Goal: Task Accomplishment & Management: Use online tool/utility

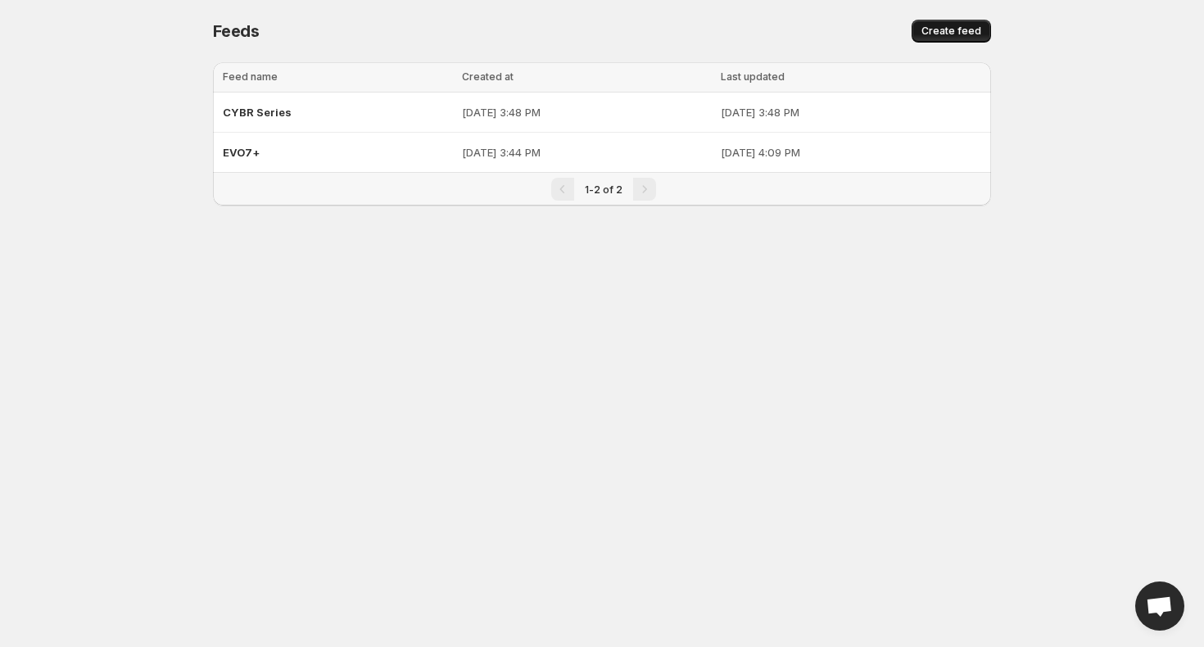
click at [946, 33] on span "Create feed" at bounding box center [952, 31] width 60 height 13
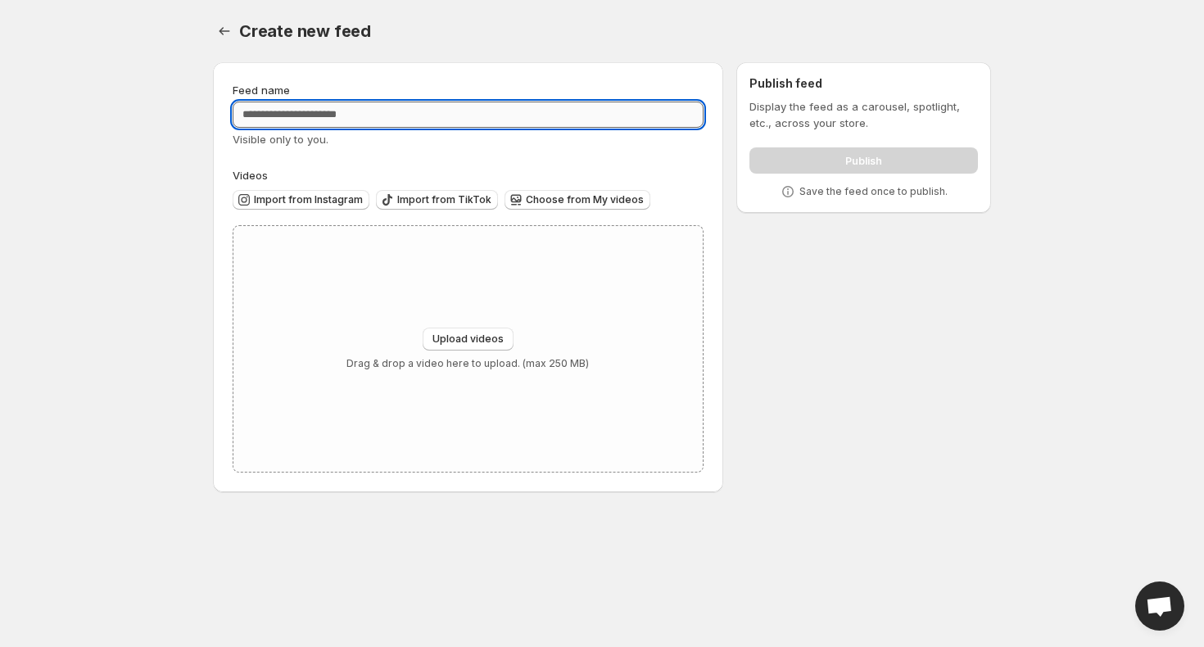
click at [321, 108] on input "Feed name" at bounding box center [468, 115] width 471 height 26
type input "*"
click at [263, 111] on input "Feed name" at bounding box center [468, 115] width 471 height 26
type input "*"
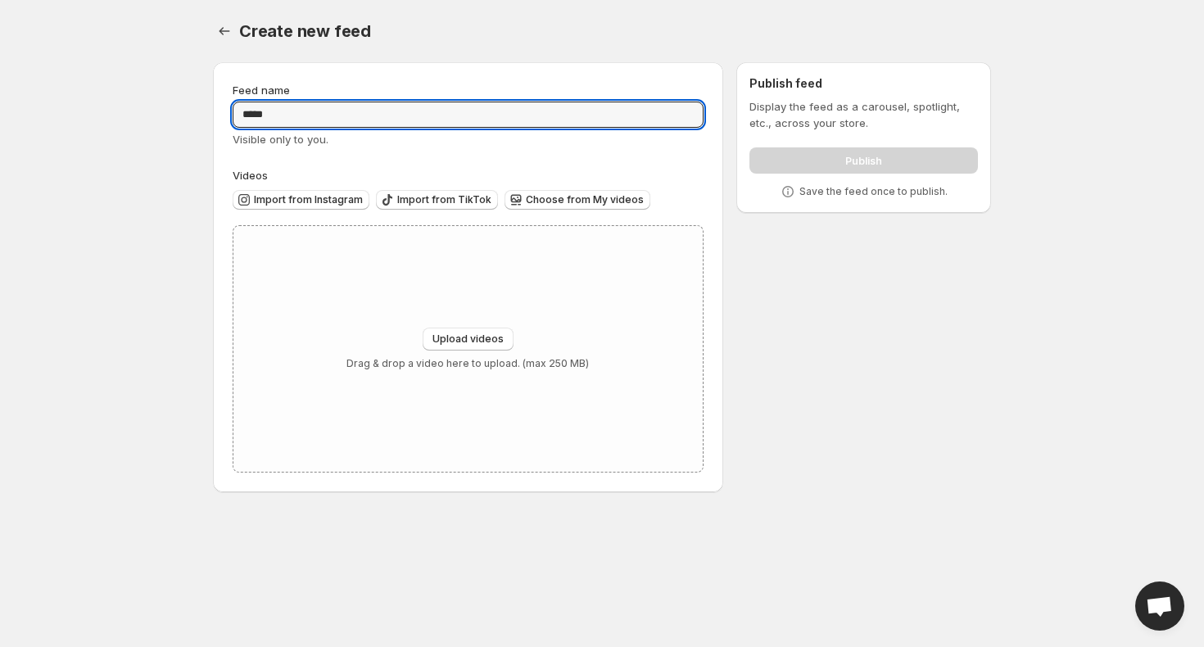
type input "*****"
click at [186, 192] on body "Home Feeds Videos Subscription Settings Create new feed. This page is ready Cre…" at bounding box center [602, 323] width 1204 height 647
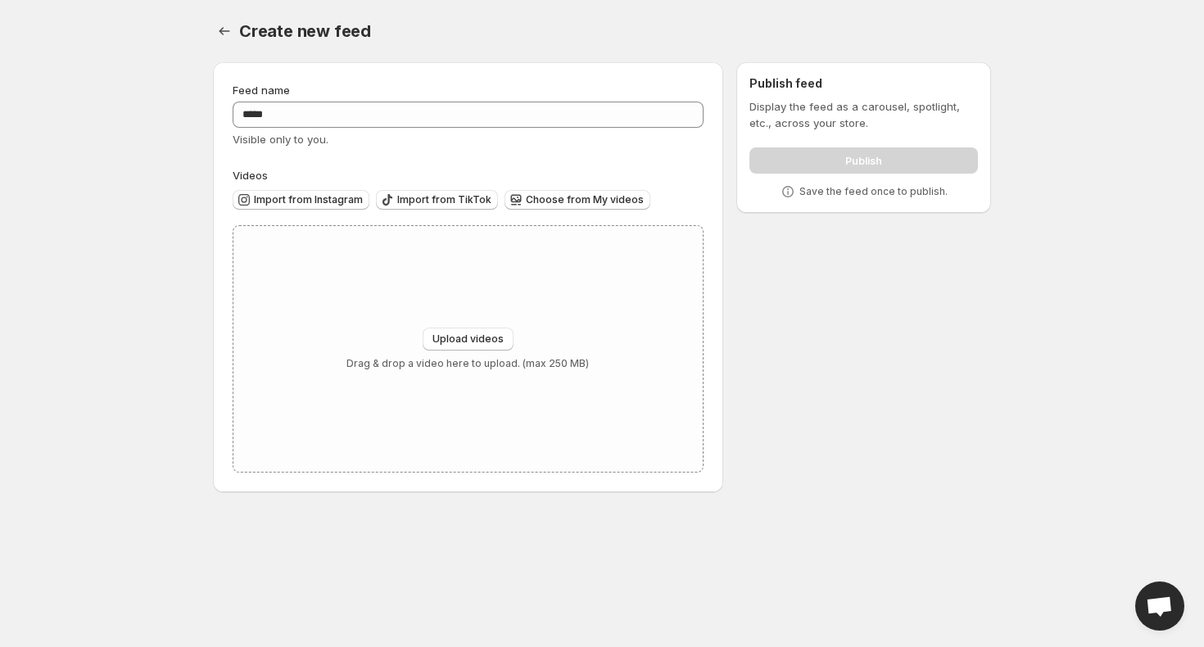
click at [859, 153] on div "Publish" at bounding box center [864, 157] width 229 height 33
click at [843, 156] on div "Publish" at bounding box center [864, 157] width 229 height 33
click at [550, 206] on button "Choose from My videos" at bounding box center [578, 200] width 146 height 20
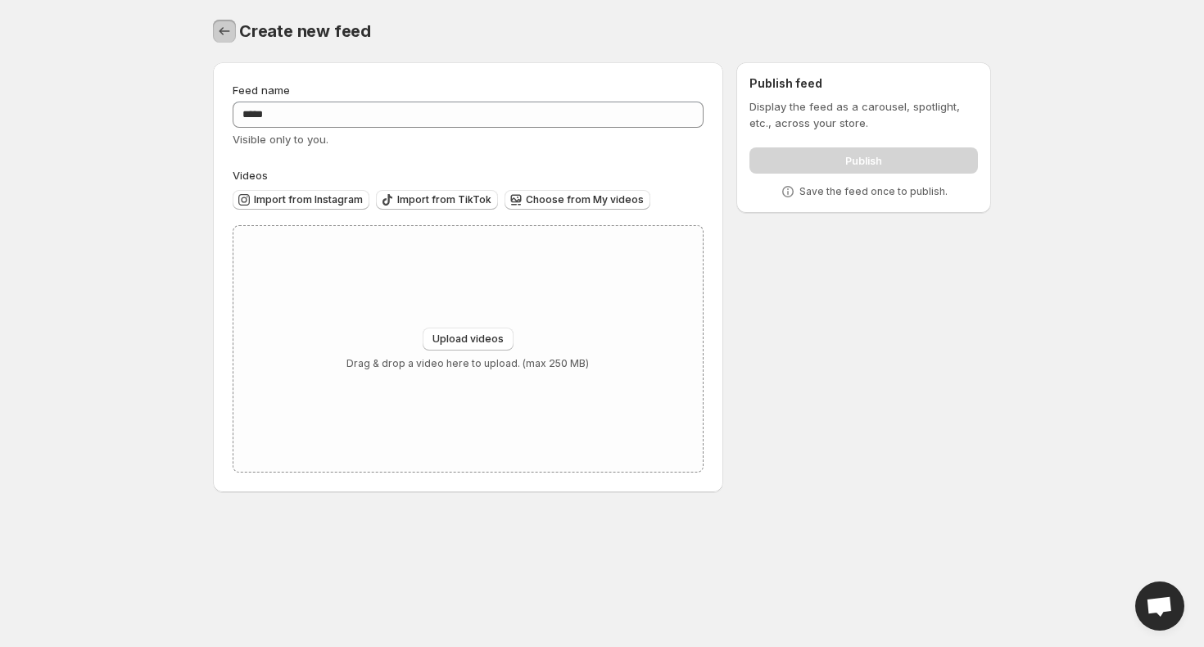
click at [233, 32] on button "Settings" at bounding box center [224, 31] width 23 height 23
click at [221, 25] on icon "Settings" at bounding box center [224, 31] width 16 height 16
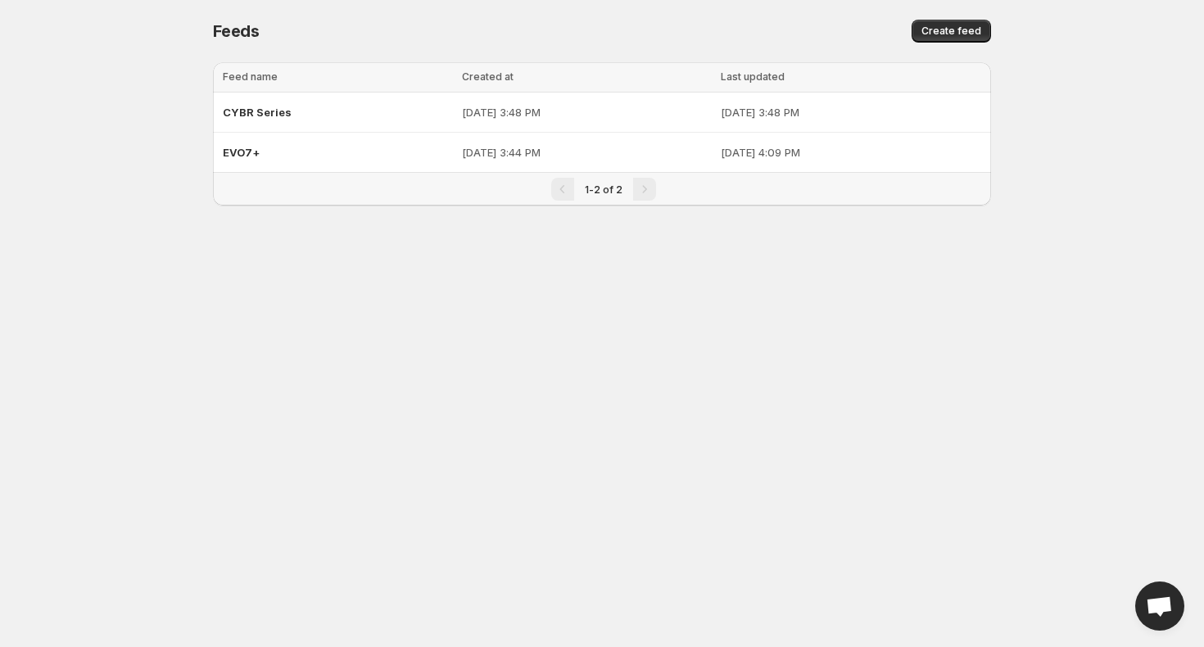
click at [314, 357] on body "Home Feeds Videos Subscription Settings Feeds. This page is ready Feeds Create …" at bounding box center [602, 323] width 1204 height 647
